Goal: Task Accomplishment & Management: Manage account settings

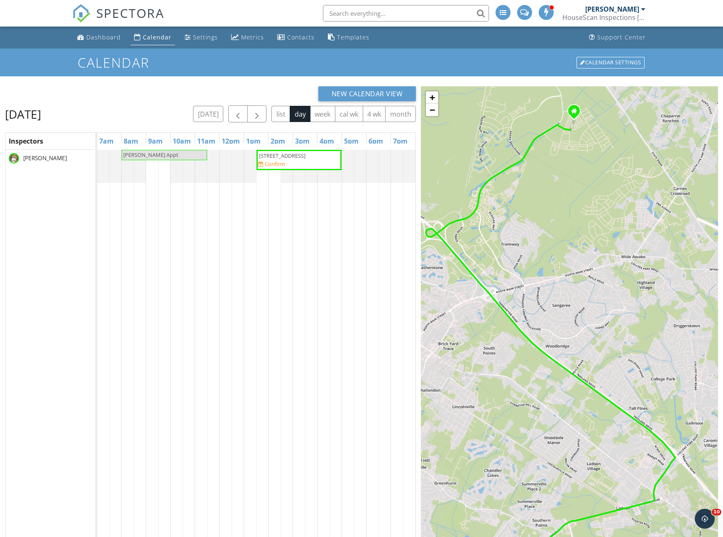
click at [281, 159] on span "9656 Brandishing Rd, Summerville 29456" at bounding box center [282, 155] width 46 height 7
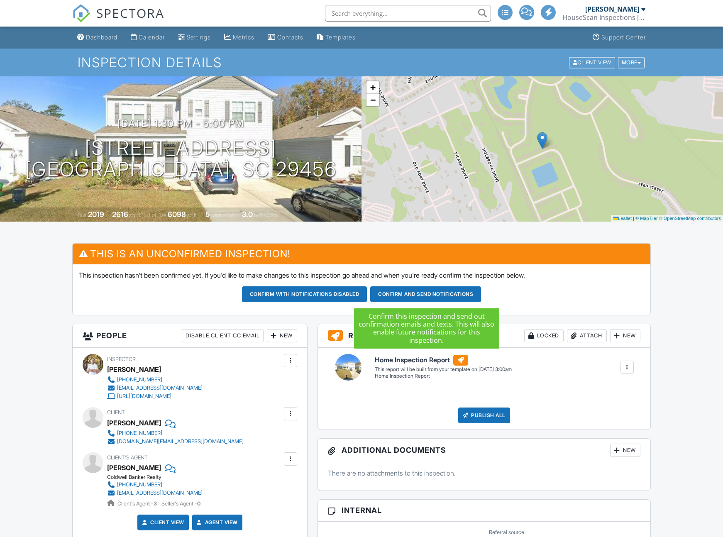
click at [414, 295] on button "Confirm and send notifications" at bounding box center [425, 294] width 111 height 16
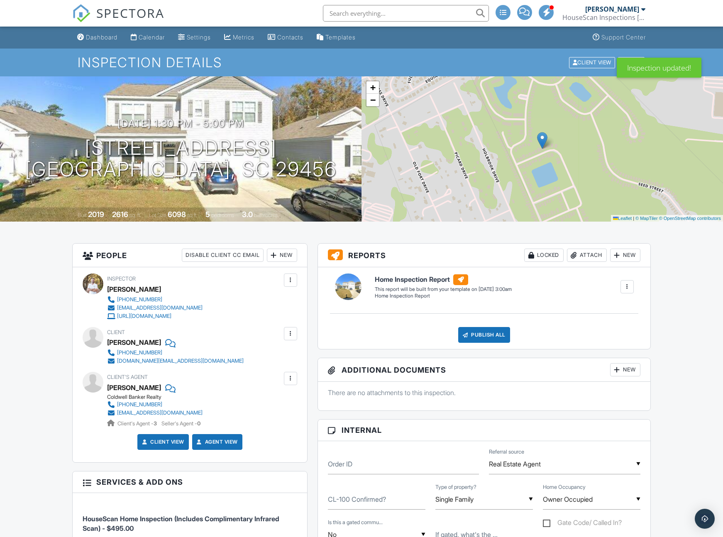
click at [104, 37] on div "Dashboard" at bounding box center [102, 37] width 32 height 7
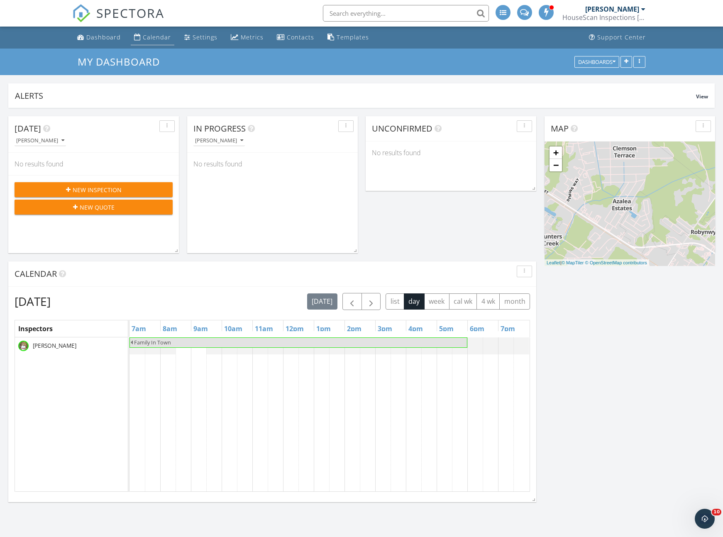
click at [151, 39] on div "Calendar" at bounding box center [157, 37] width 28 height 8
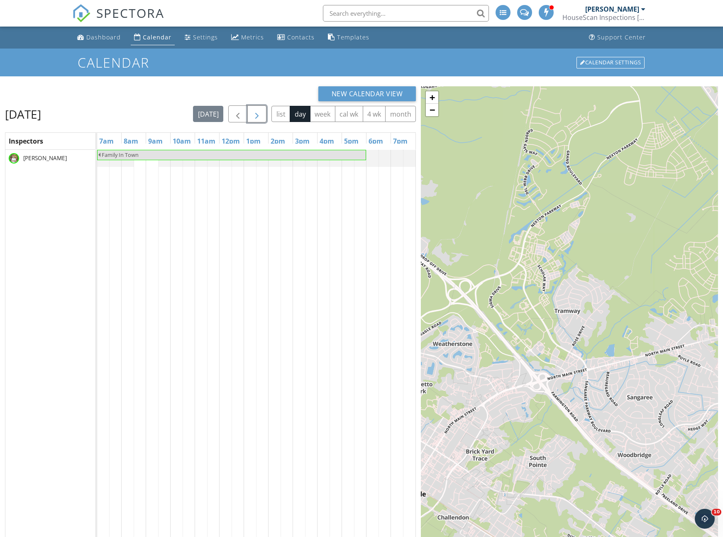
click at [261, 116] on span "button" at bounding box center [257, 114] width 10 height 10
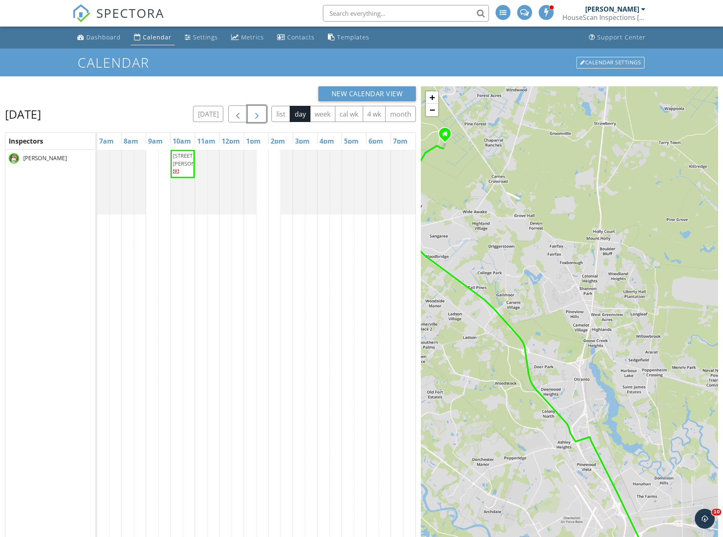
click at [261, 116] on span "button" at bounding box center [257, 114] width 10 height 10
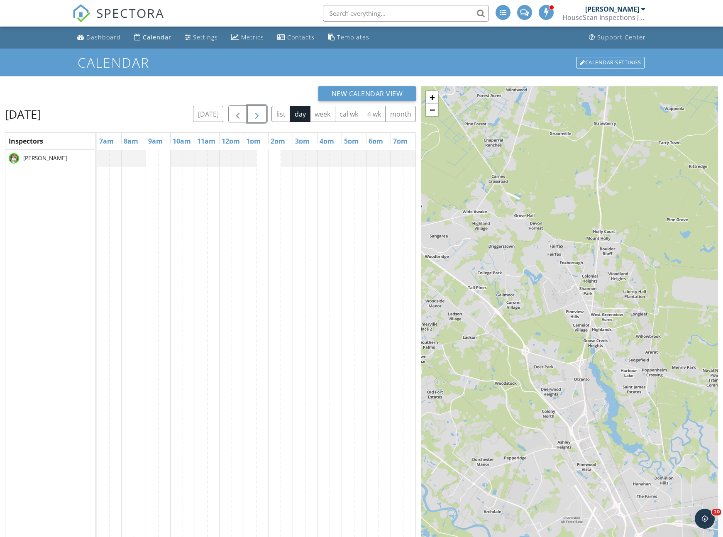
click at [261, 116] on span "button" at bounding box center [257, 114] width 10 height 10
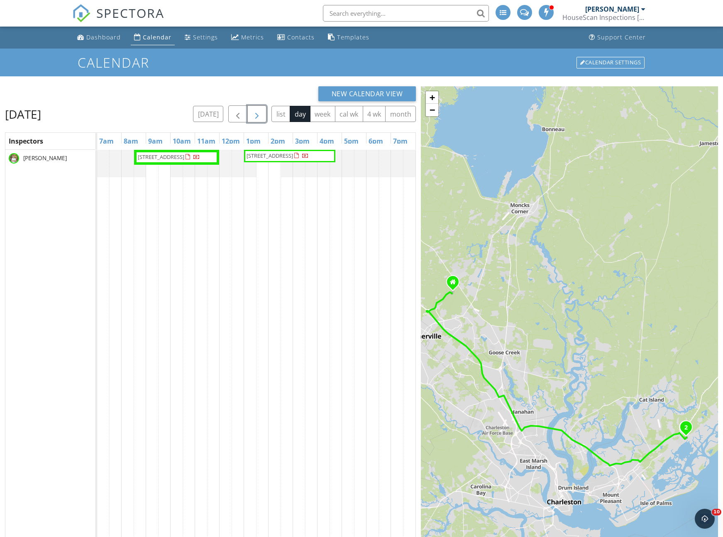
click at [261, 116] on span "button" at bounding box center [257, 114] width 10 height 10
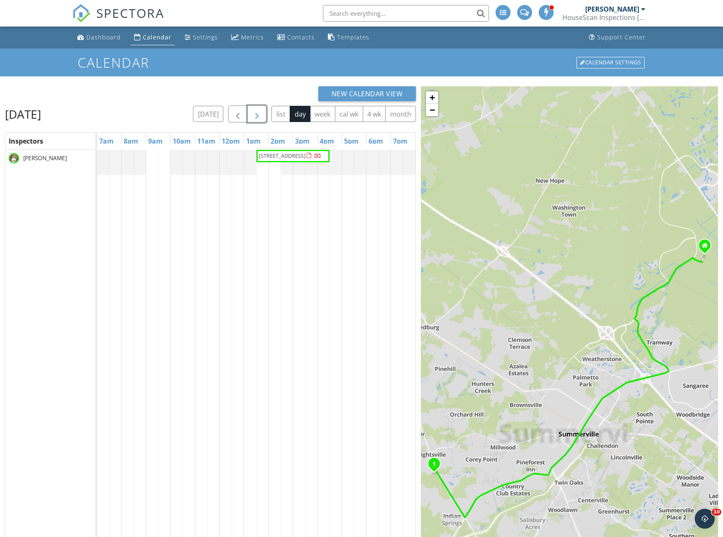
click at [261, 116] on span "button" at bounding box center [257, 114] width 10 height 10
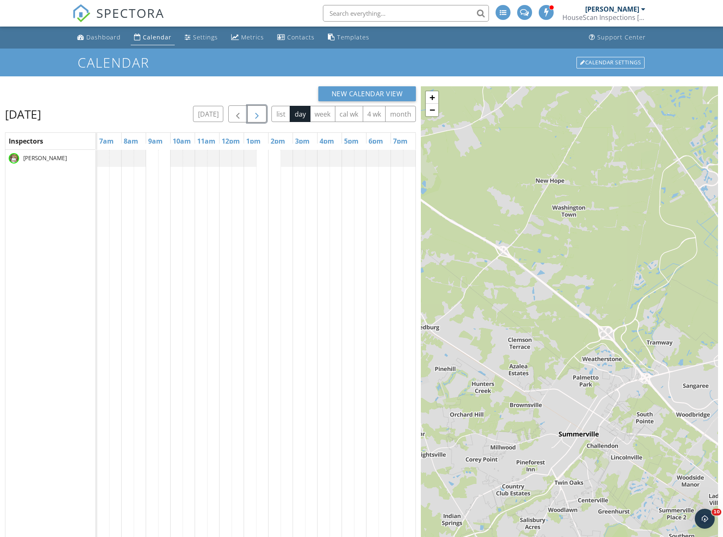
click at [261, 116] on span "button" at bounding box center [257, 114] width 10 height 10
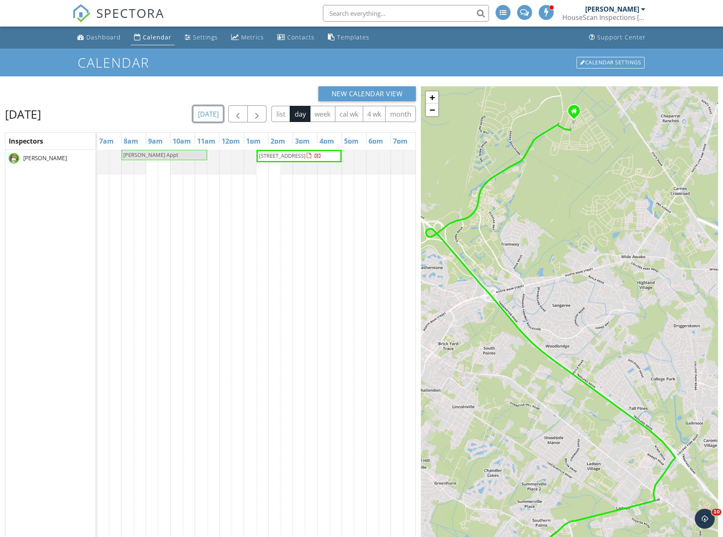
click at [212, 116] on button "[DATE]" at bounding box center [208, 114] width 30 height 16
